Goal: Check status

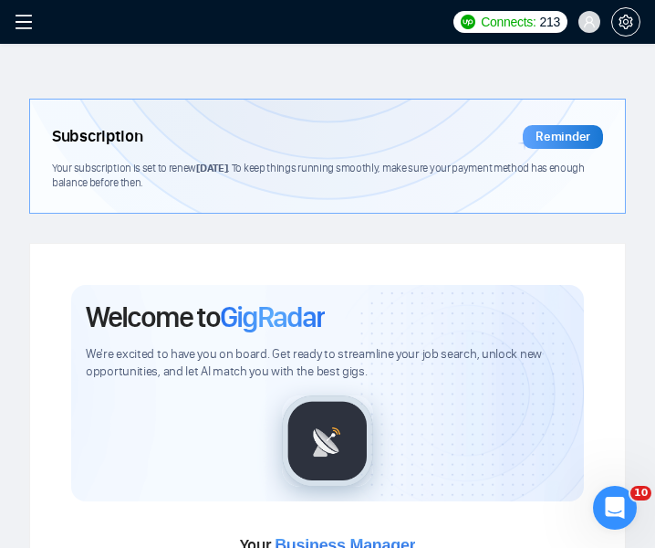
click at [24, 19] on icon "menu" at bounding box center [24, 22] width 18 height 18
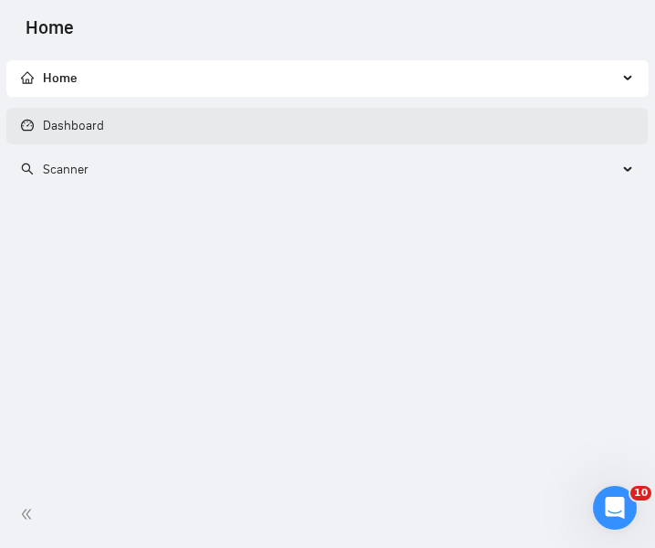
click at [104, 127] on link "Dashboard" at bounding box center [62, 126] width 83 height 16
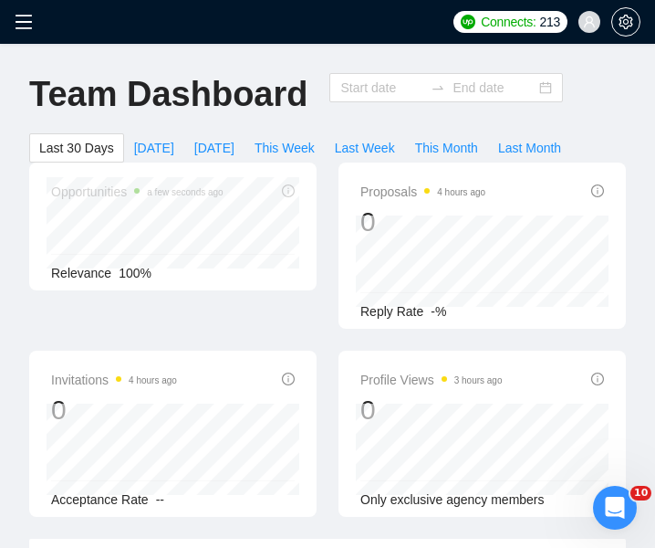
type input "[DATE]"
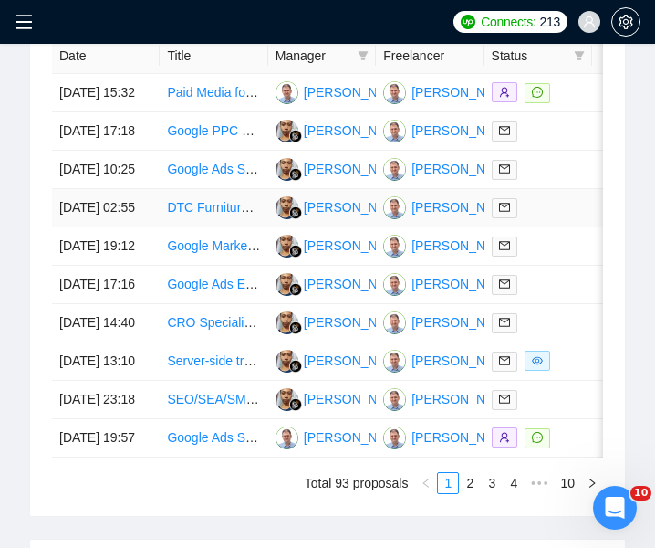
scroll to position [1288, 0]
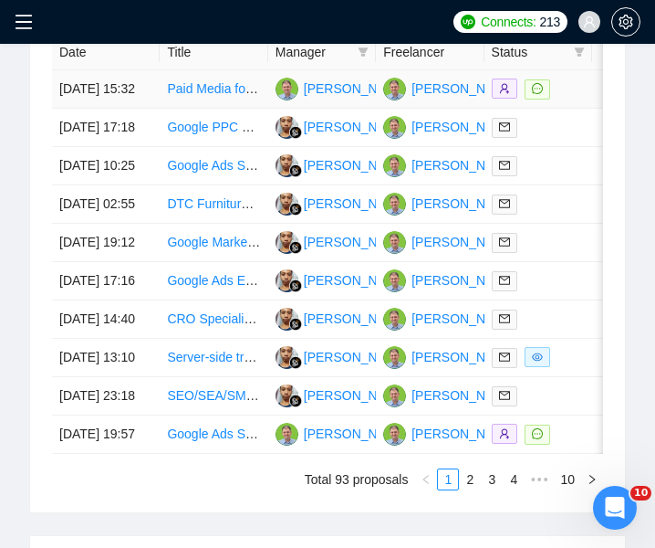
click at [120, 106] on td "[DATE] 15:32" at bounding box center [106, 89] width 108 height 38
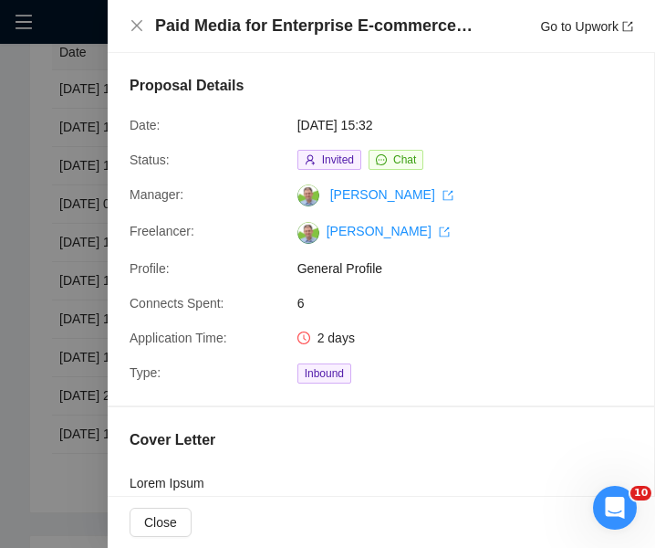
scroll to position [-1, 0]
click at [71, 172] on div at bounding box center [327, 274] width 655 height 548
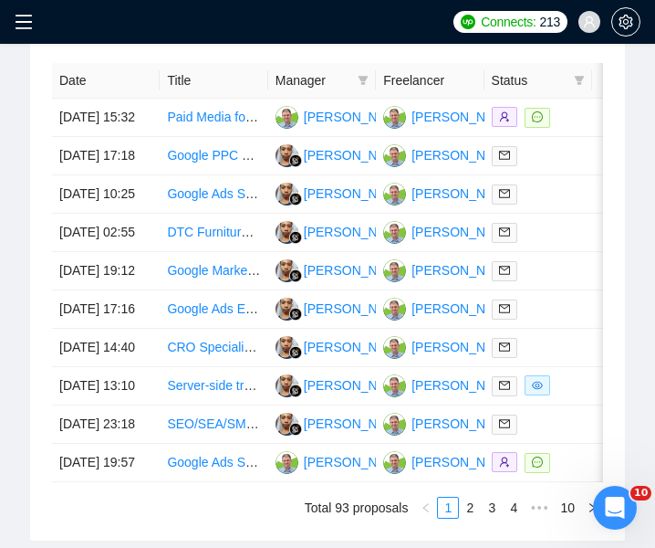
scroll to position [1248, 0]
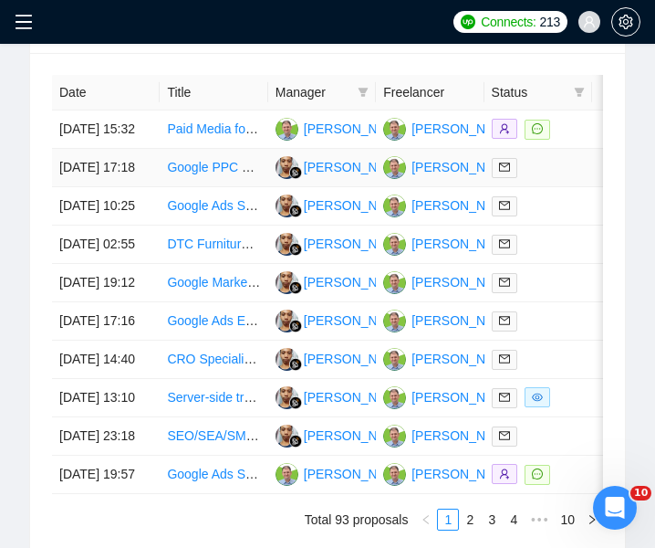
click at [108, 187] on td "[DATE] 17:18" at bounding box center [106, 168] width 108 height 38
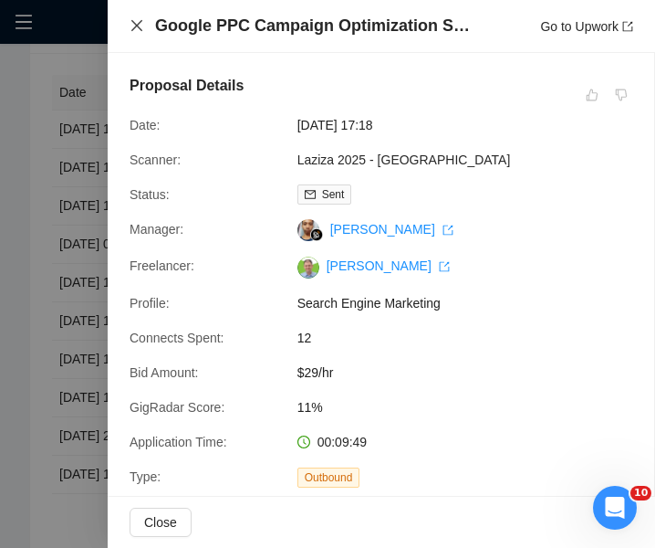
click at [134, 32] on icon "close" at bounding box center [137, 25] width 15 height 15
